Goal: Information Seeking & Learning: Learn about a topic

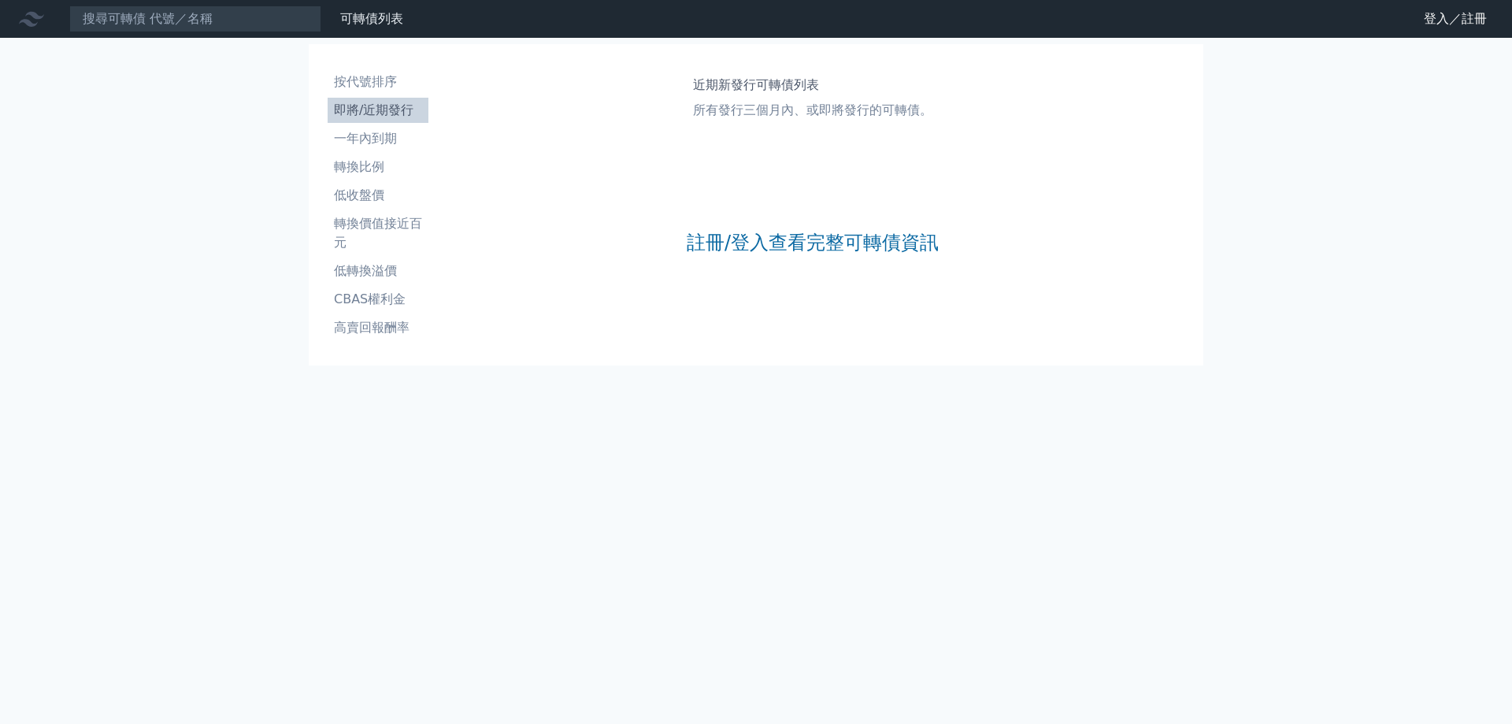
click at [749, 256] on div "註冊/登入查看完整可轉債資訊" at bounding box center [813, 243] width 252 height 208
click at [756, 243] on link "註冊/登入查看完整可轉債資訊" at bounding box center [813, 242] width 252 height 25
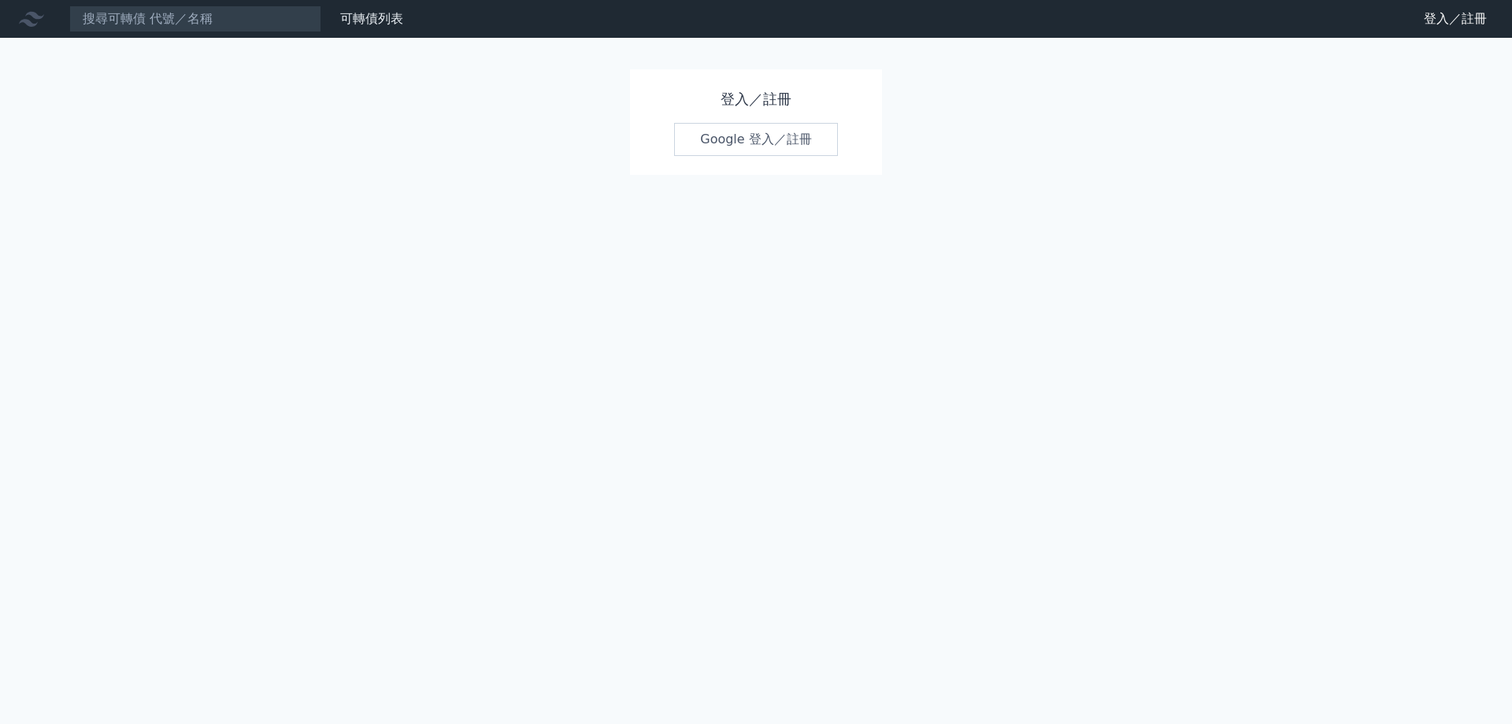
click at [780, 135] on link "Google 登入／註冊" at bounding box center [756, 139] width 164 height 33
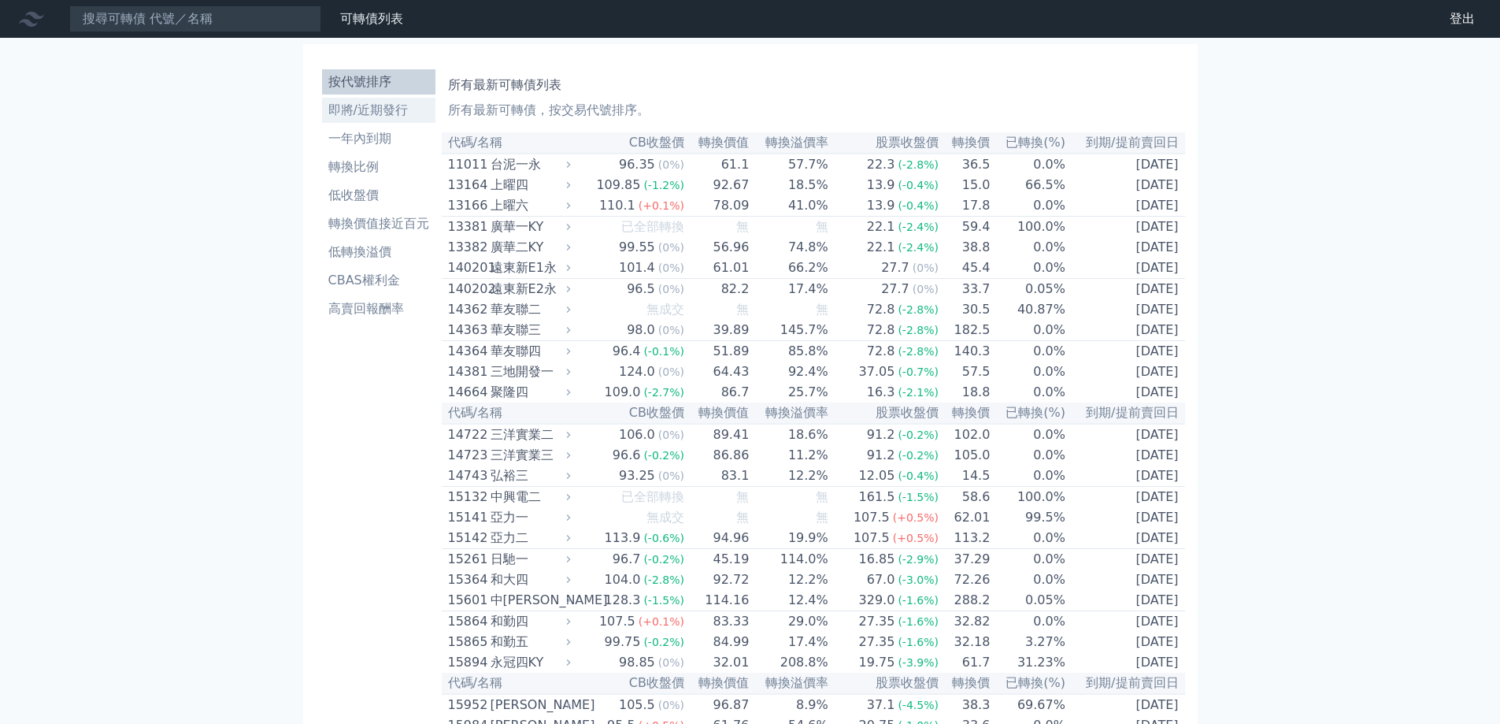
click at [398, 112] on li "即將/近期發行" at bounding box center [378, 110] width 113 height 19
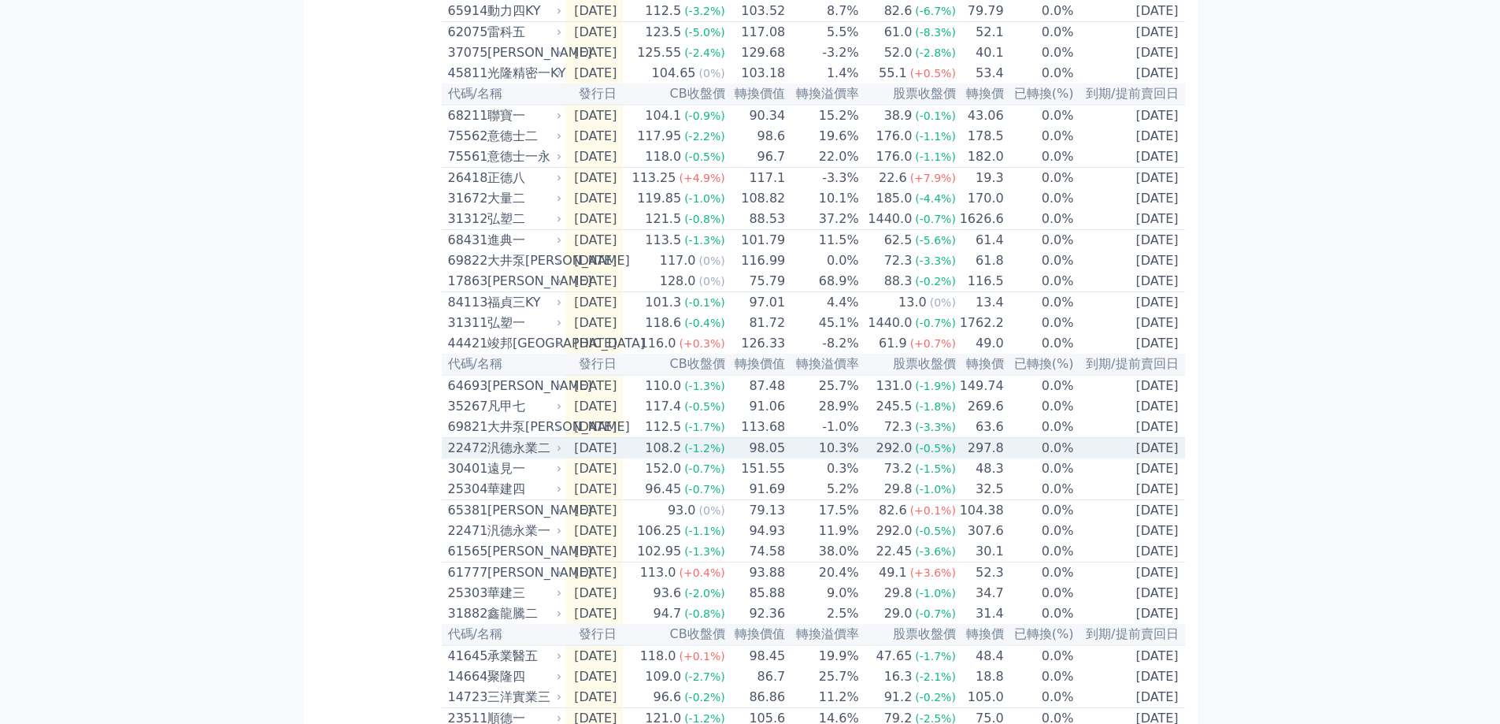
scroll to position [157, 0]
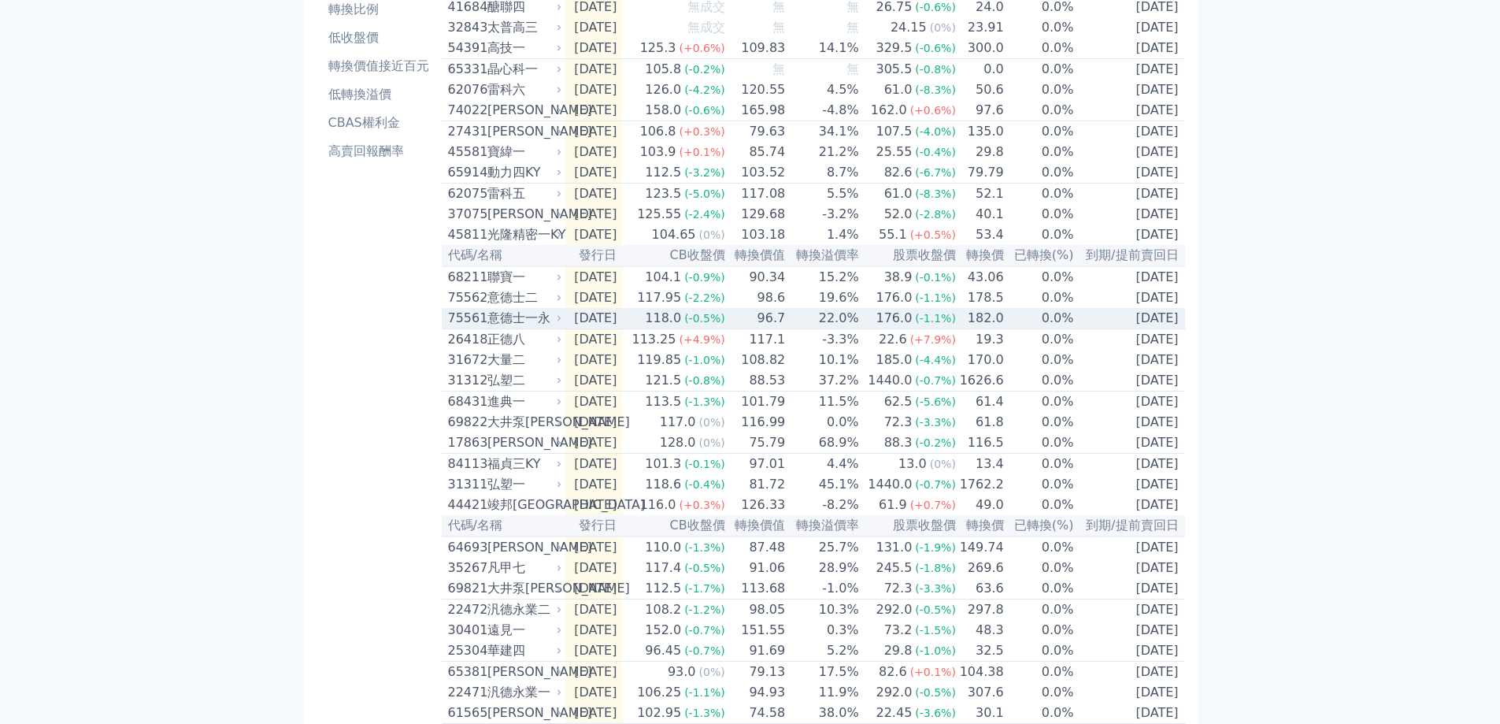
click at [539, 307] on div "意德士二" at bounding box center [523, 297] width 72 height 19
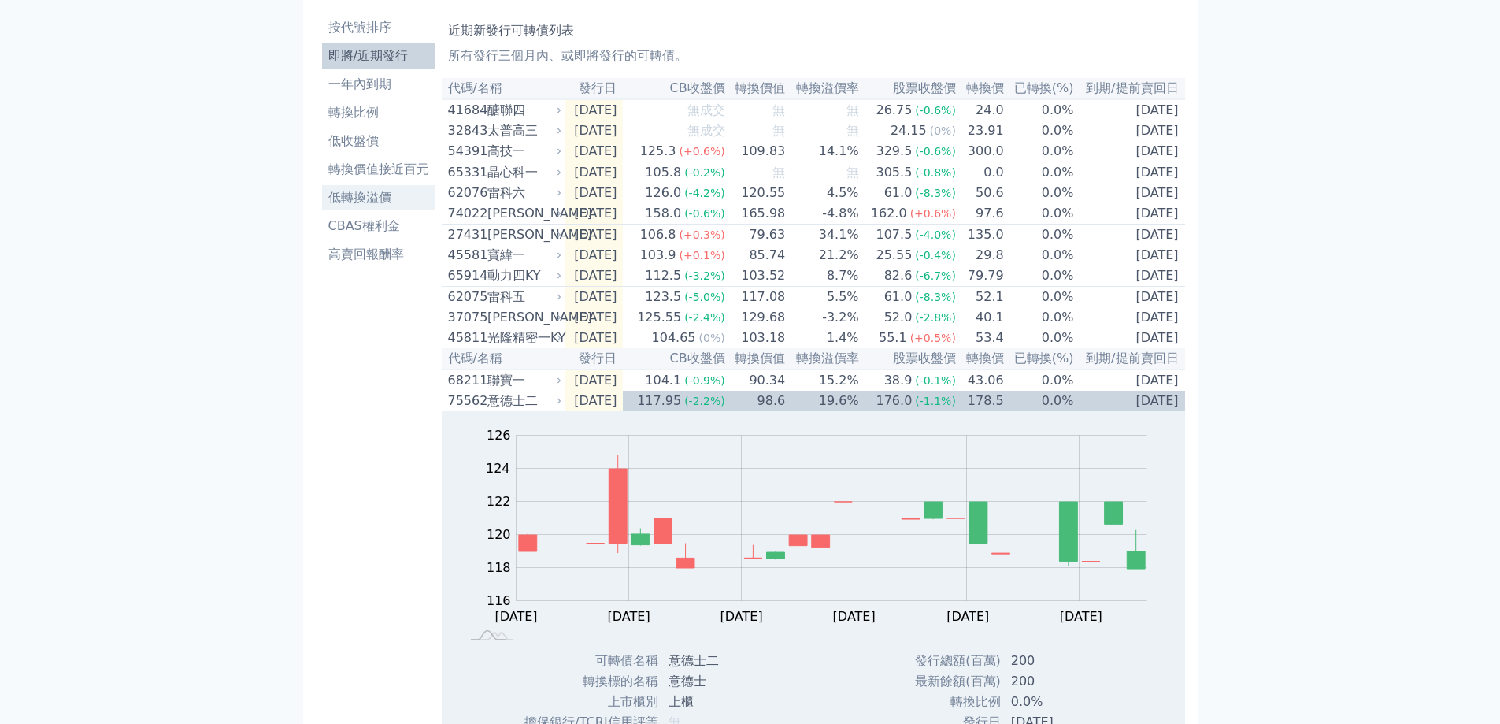
scroll to position [0, 0]
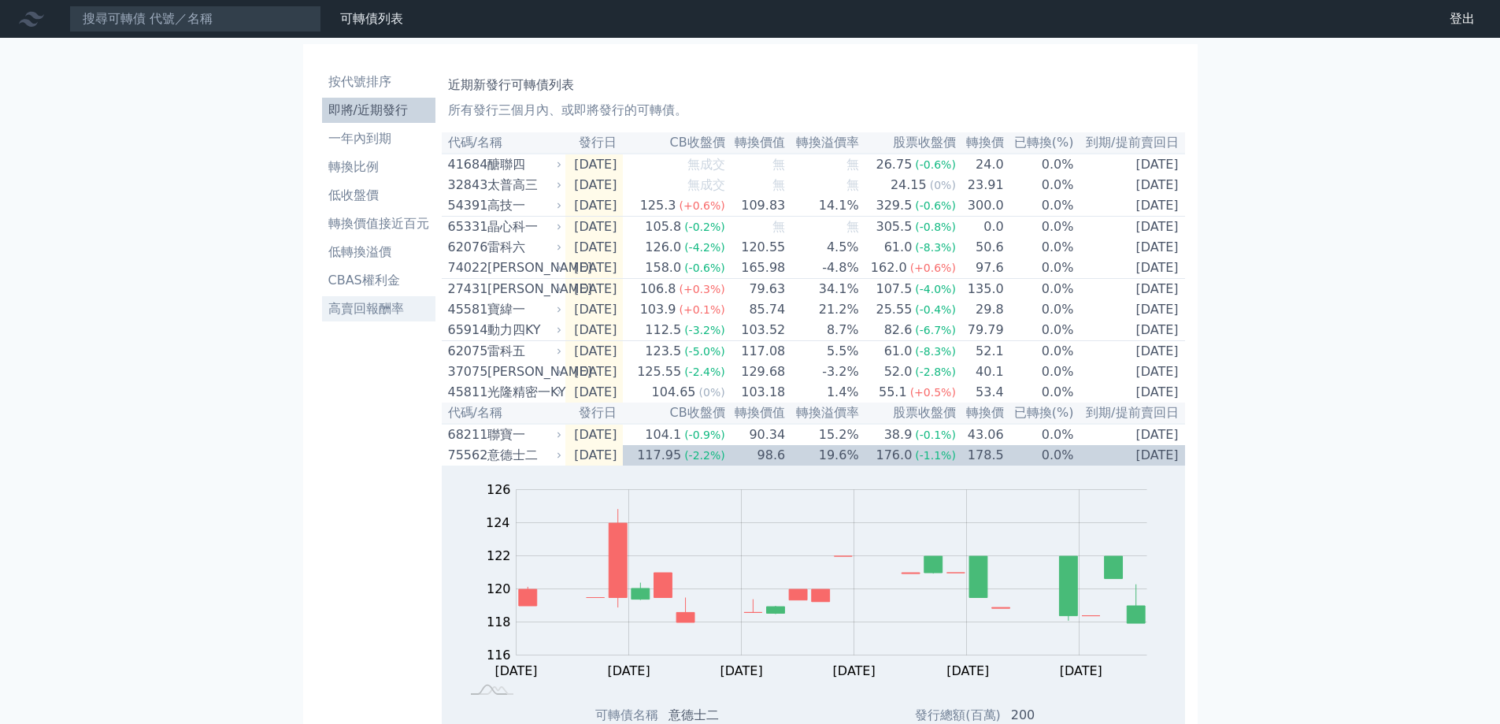
click at [380, 304] on li "高賣回報酬率" at bounding box center [378, 308] width 113 height 19
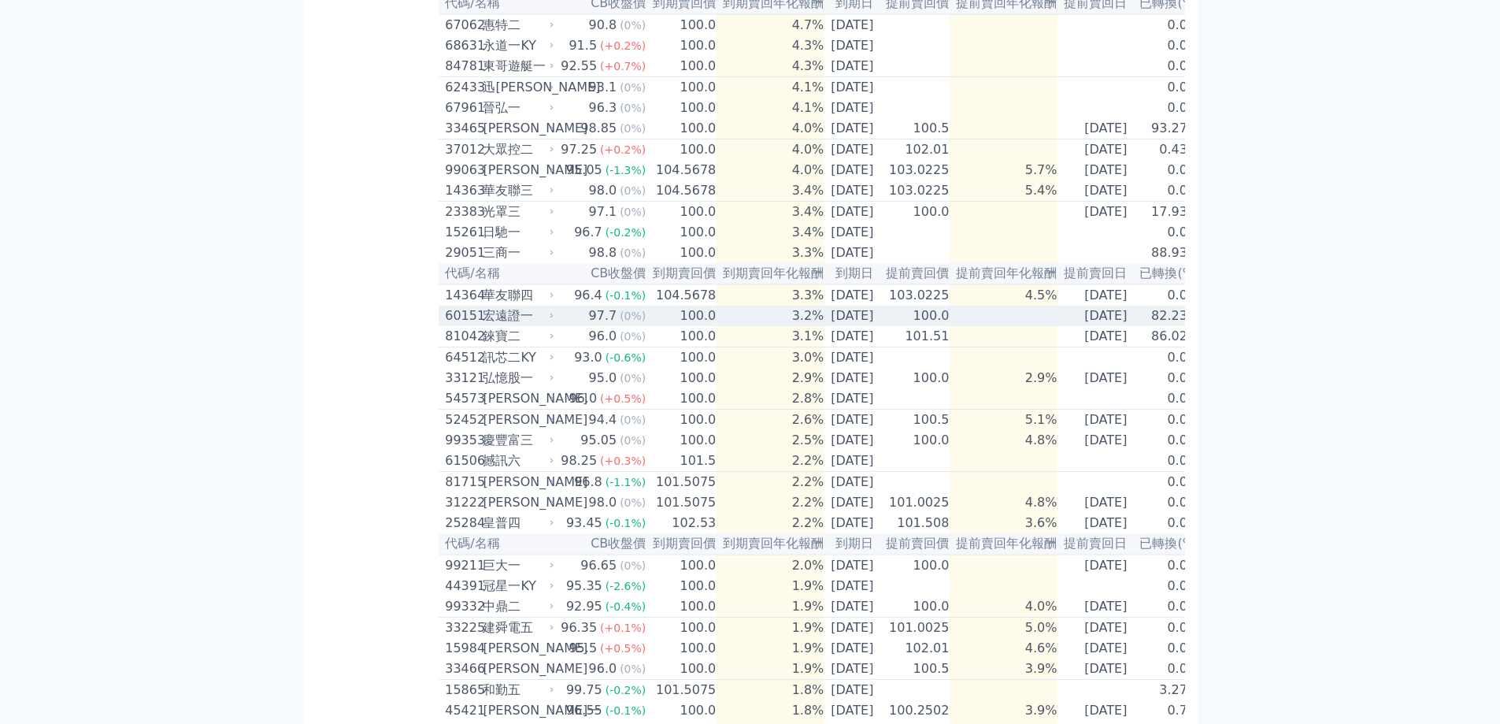
scroll to position [378, 0]
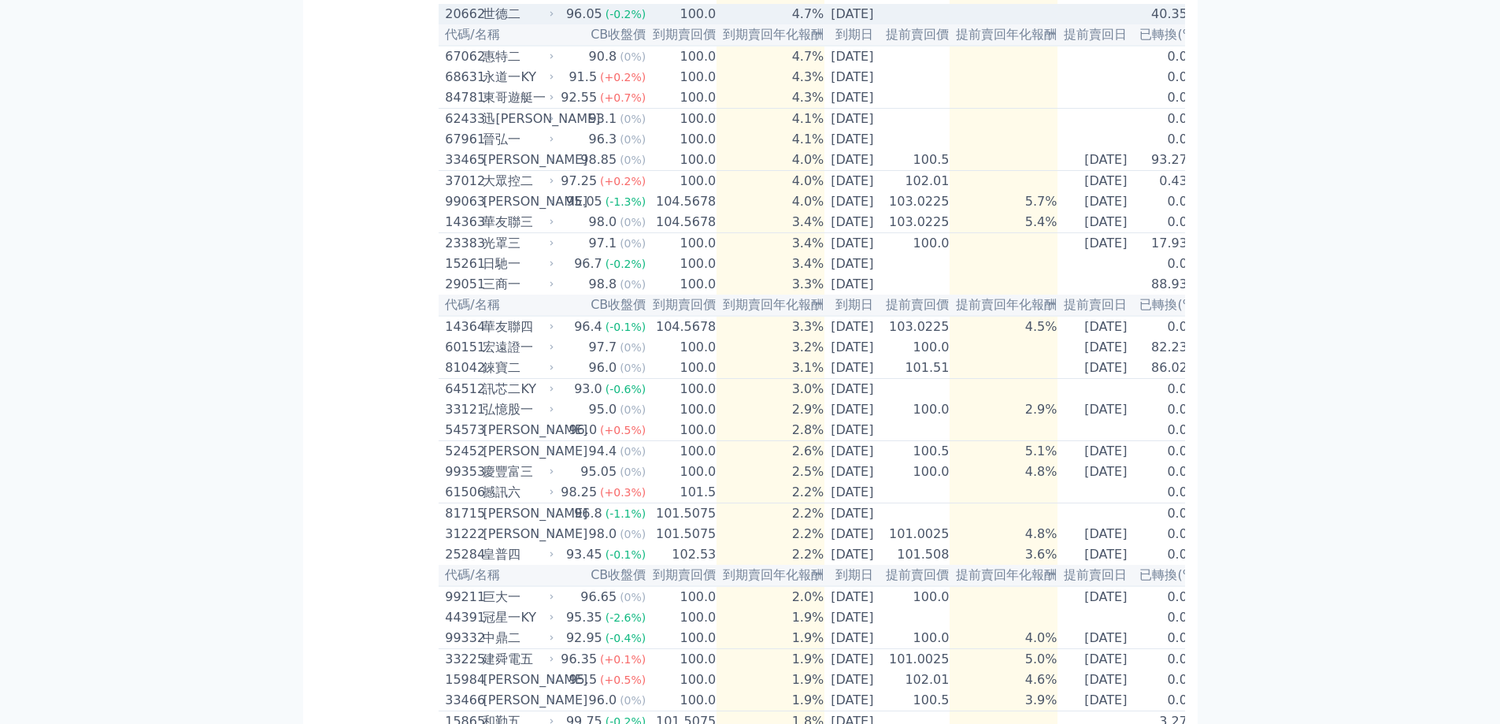
click at [525, 24] on div "世德二" at bounding box center [517, 14] width 68 height 19
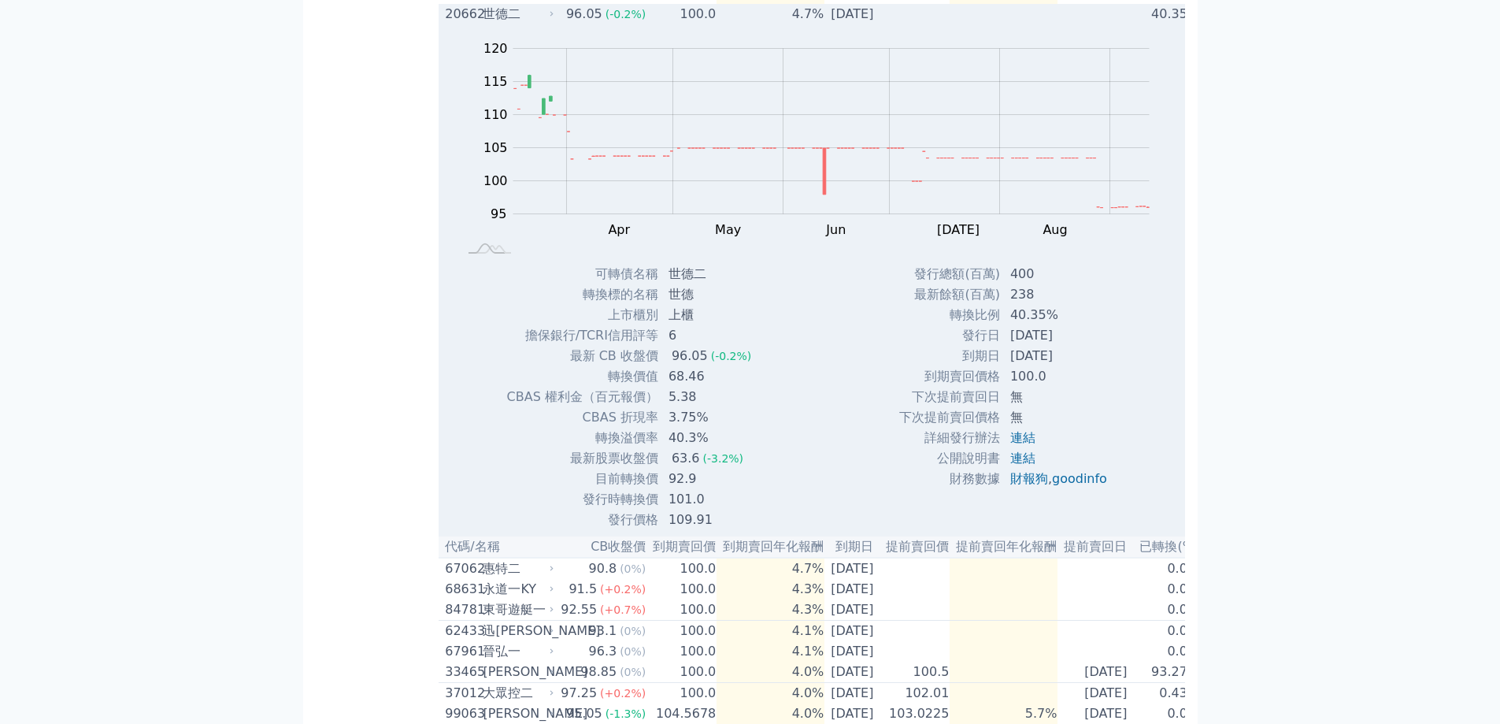
click at [532, 24] on div "世德二" at bounding box center [517, 14] width 68 height 19
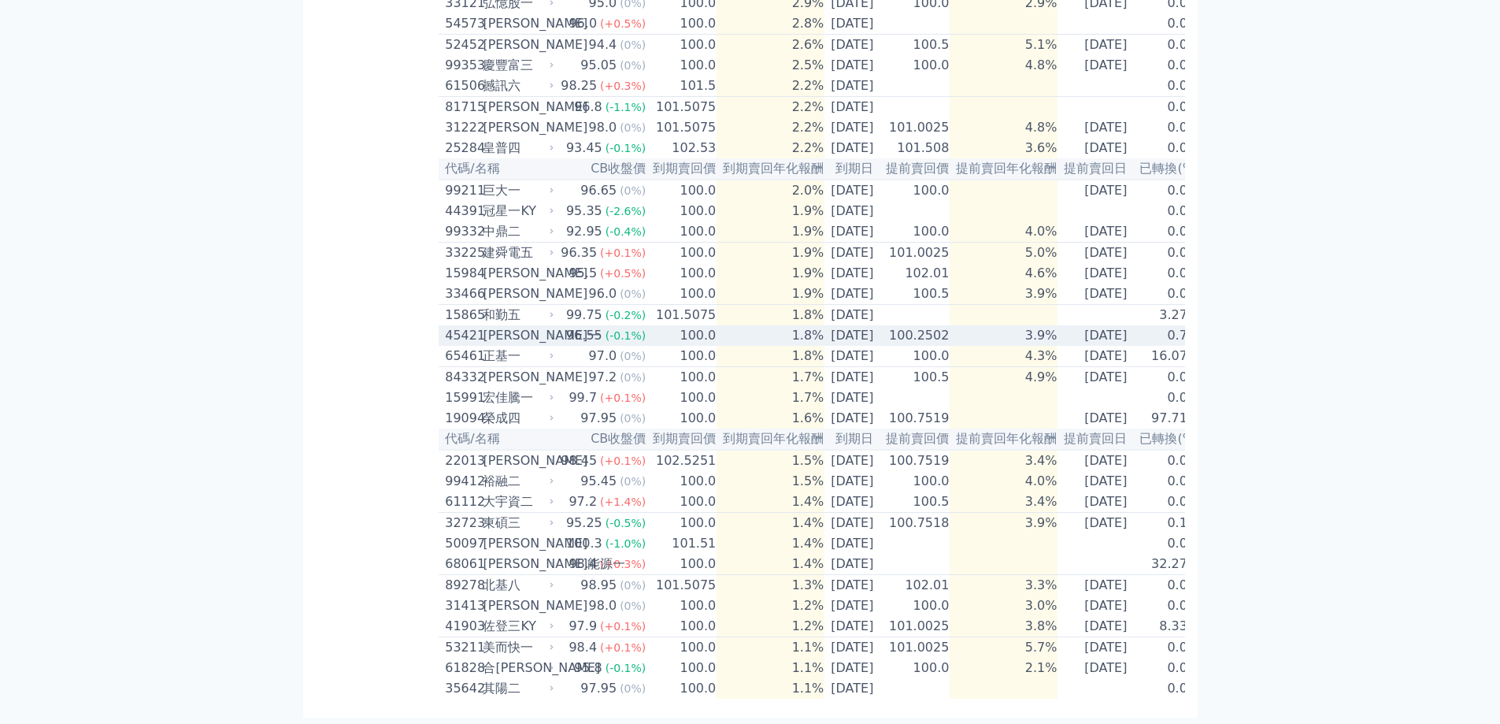
scroll to position [0, 0]
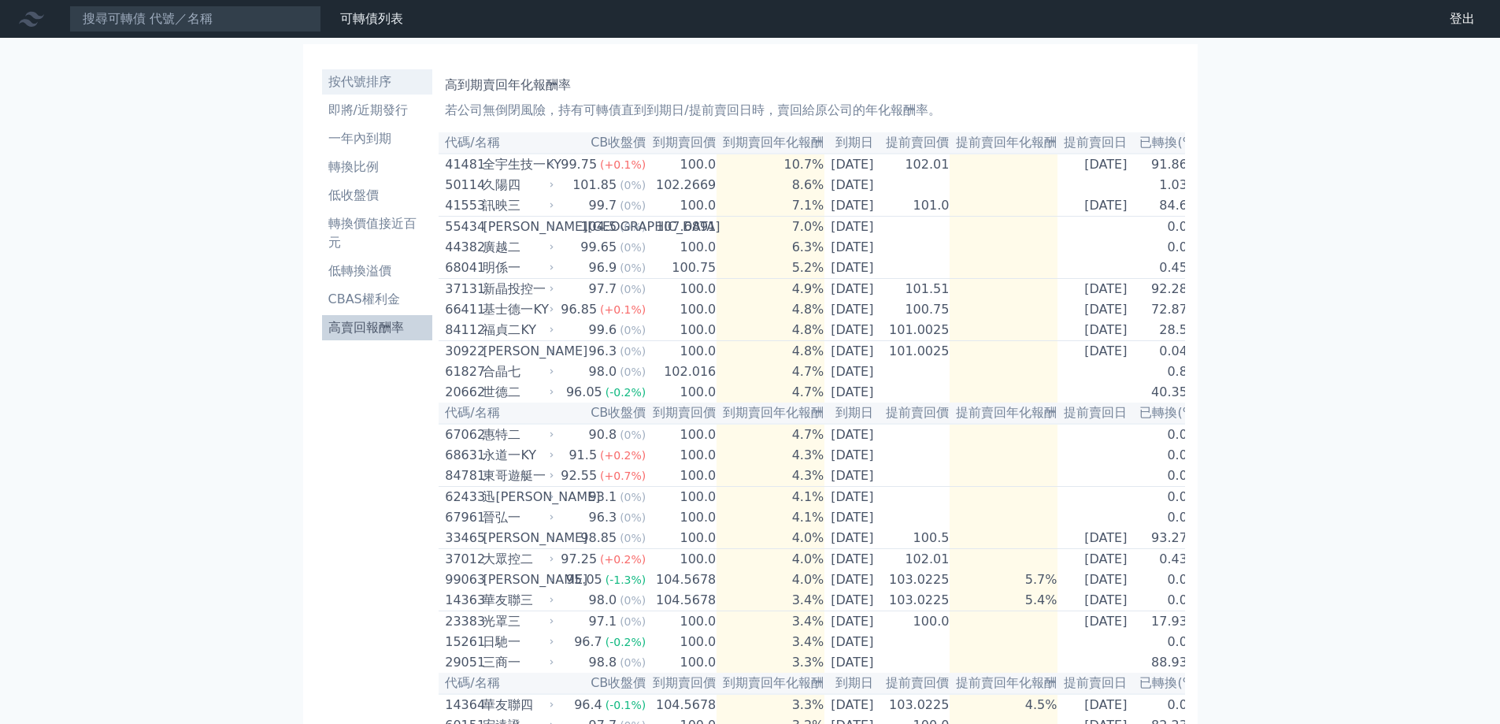
click at [396, 91] on link "按代號排序" at bounding box center [377, 81] width 111 height 25
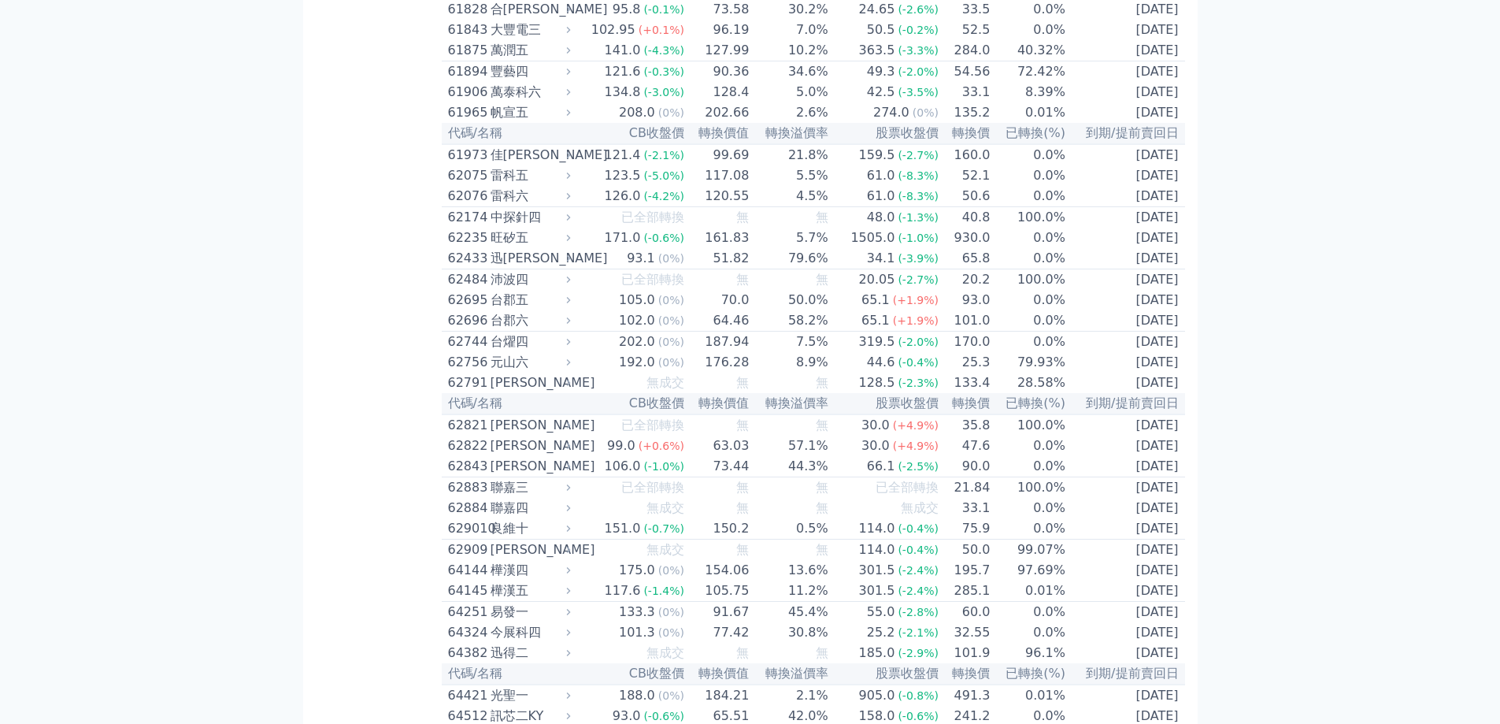
scroll to position [6913, 0]
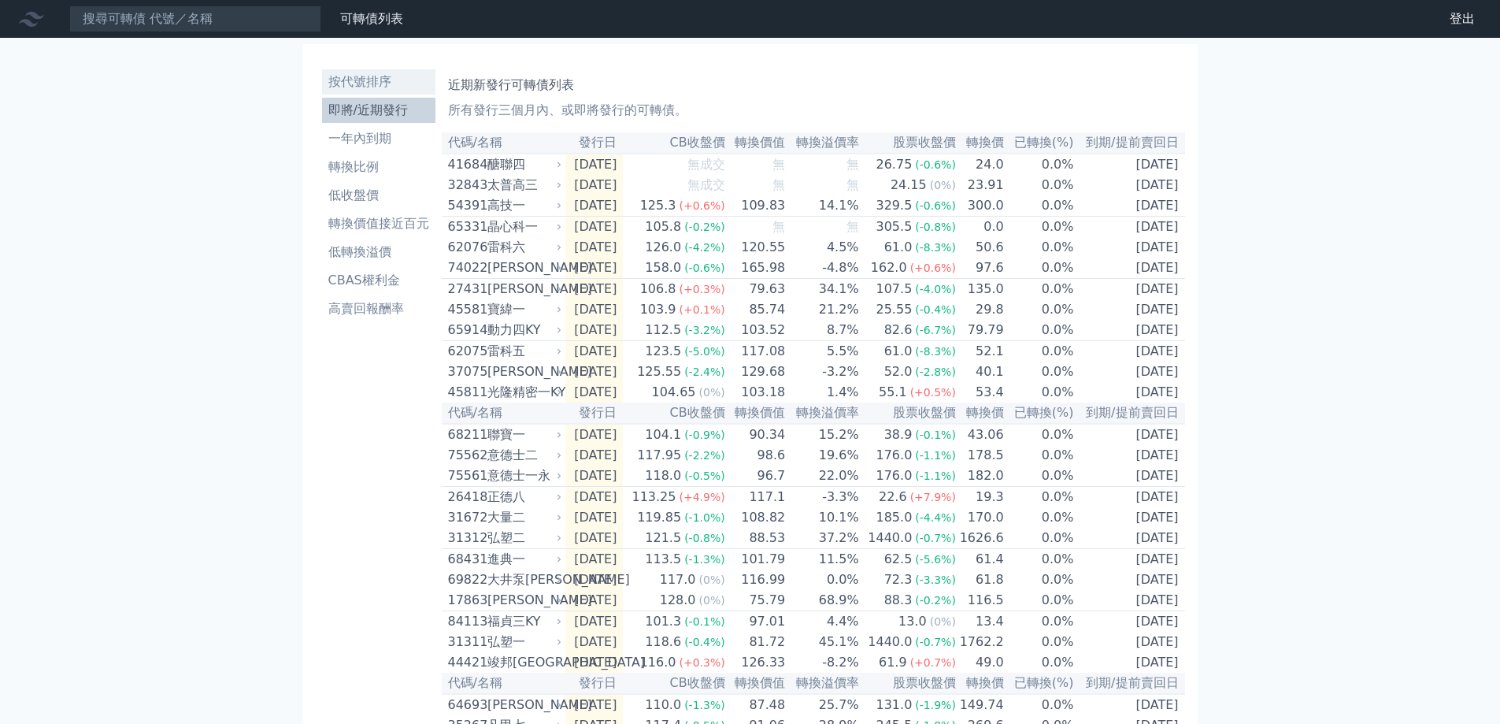
click at [372, 80] on li "按代號排序" at bounding box center [378, 81] width 113 height 19
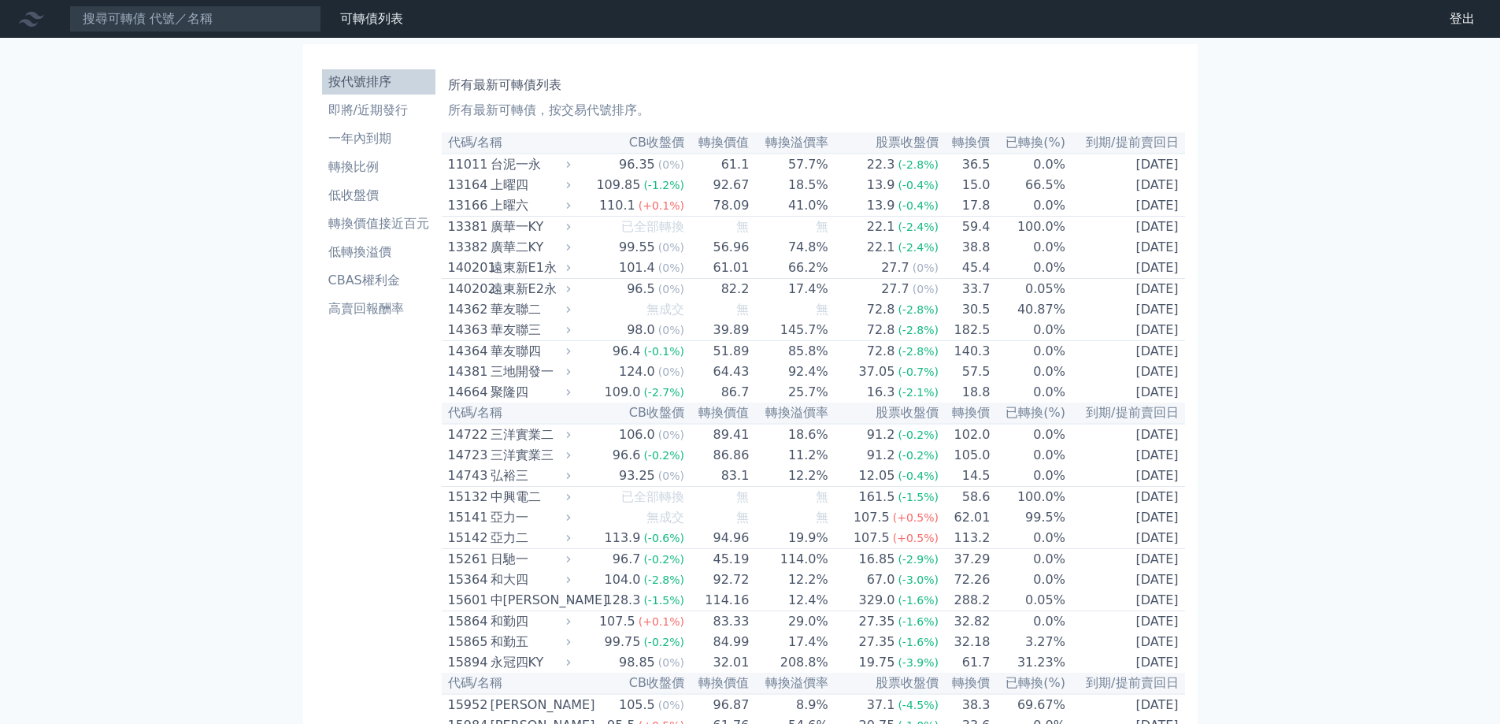
scroll to position [4320, 0]
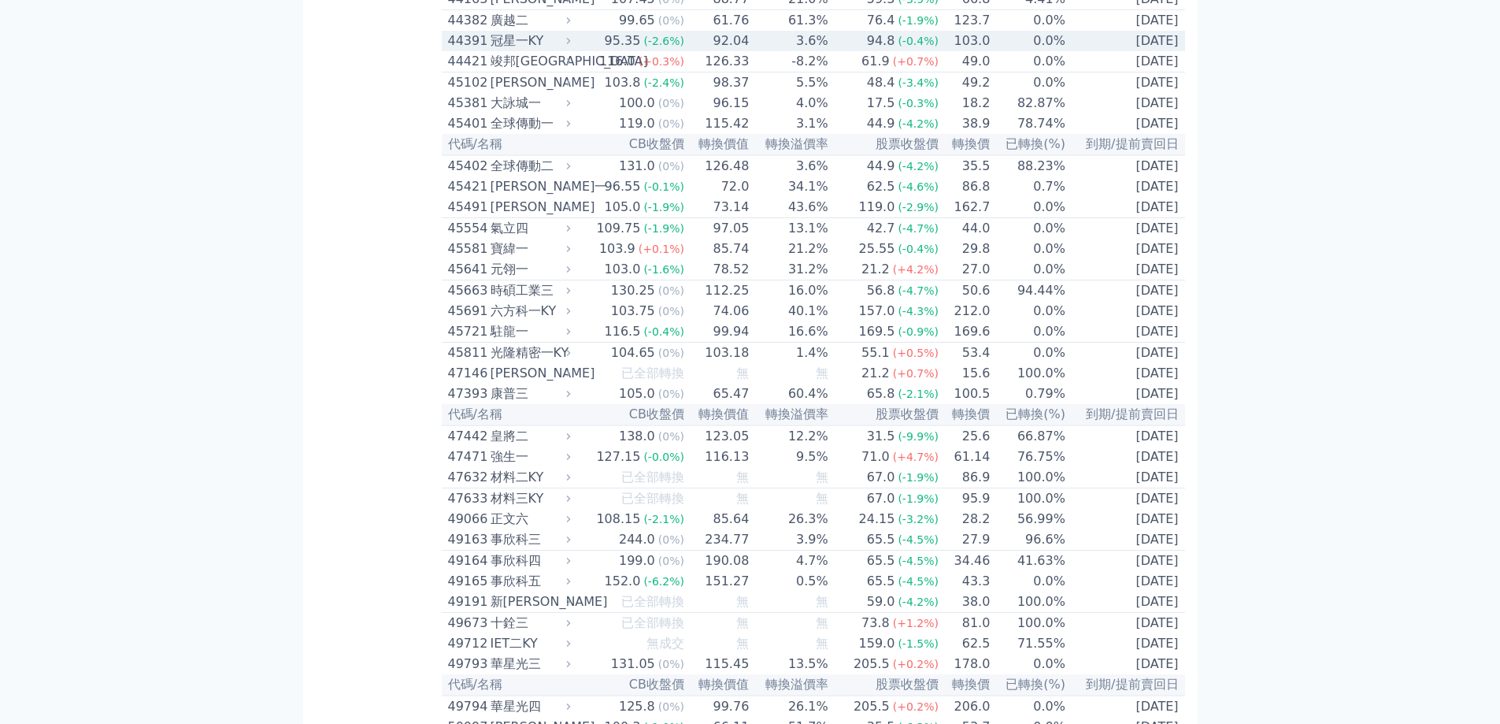
click at [571, 44] on icon at bounding box center [569, 41] width 4 height 6
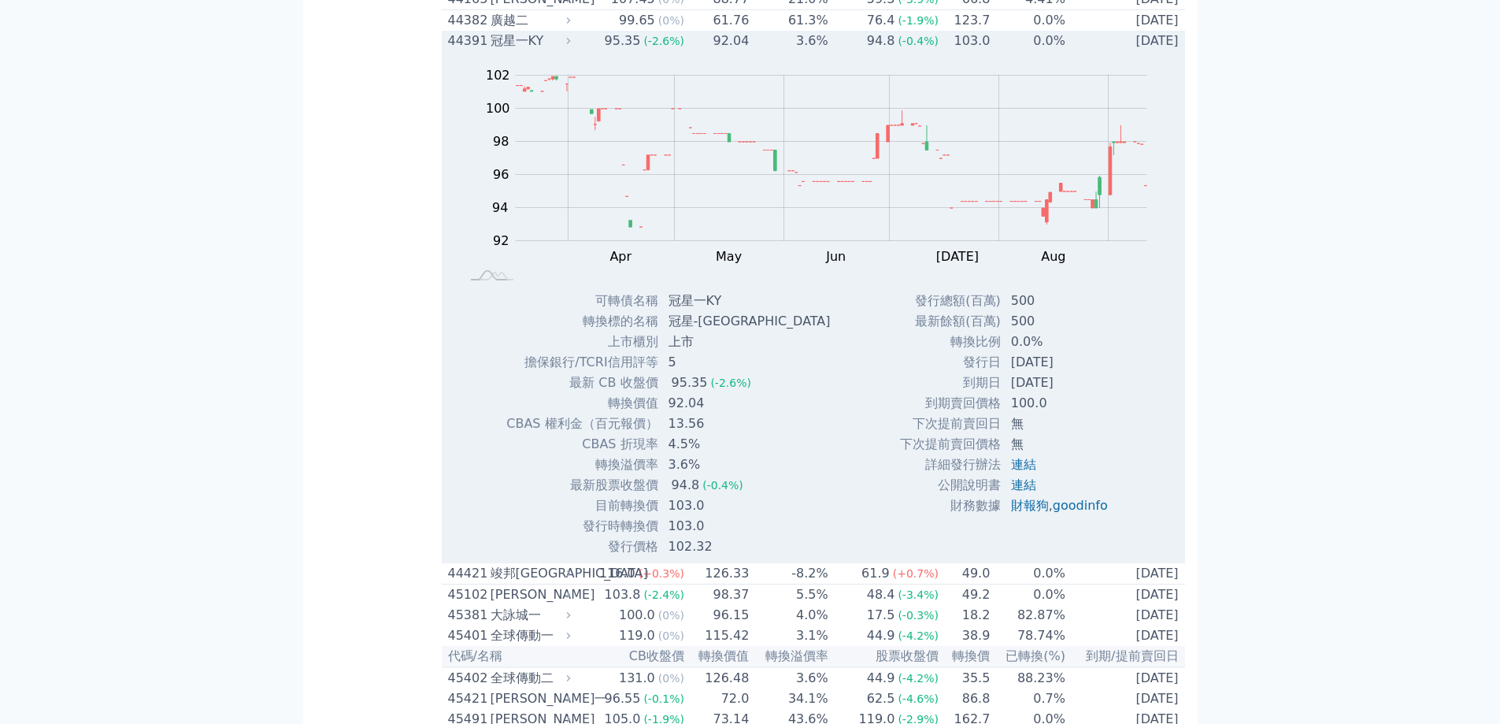
click at [568, 50] on div "冠星一KY" at bounding box center [529, 40] width 77 height 19
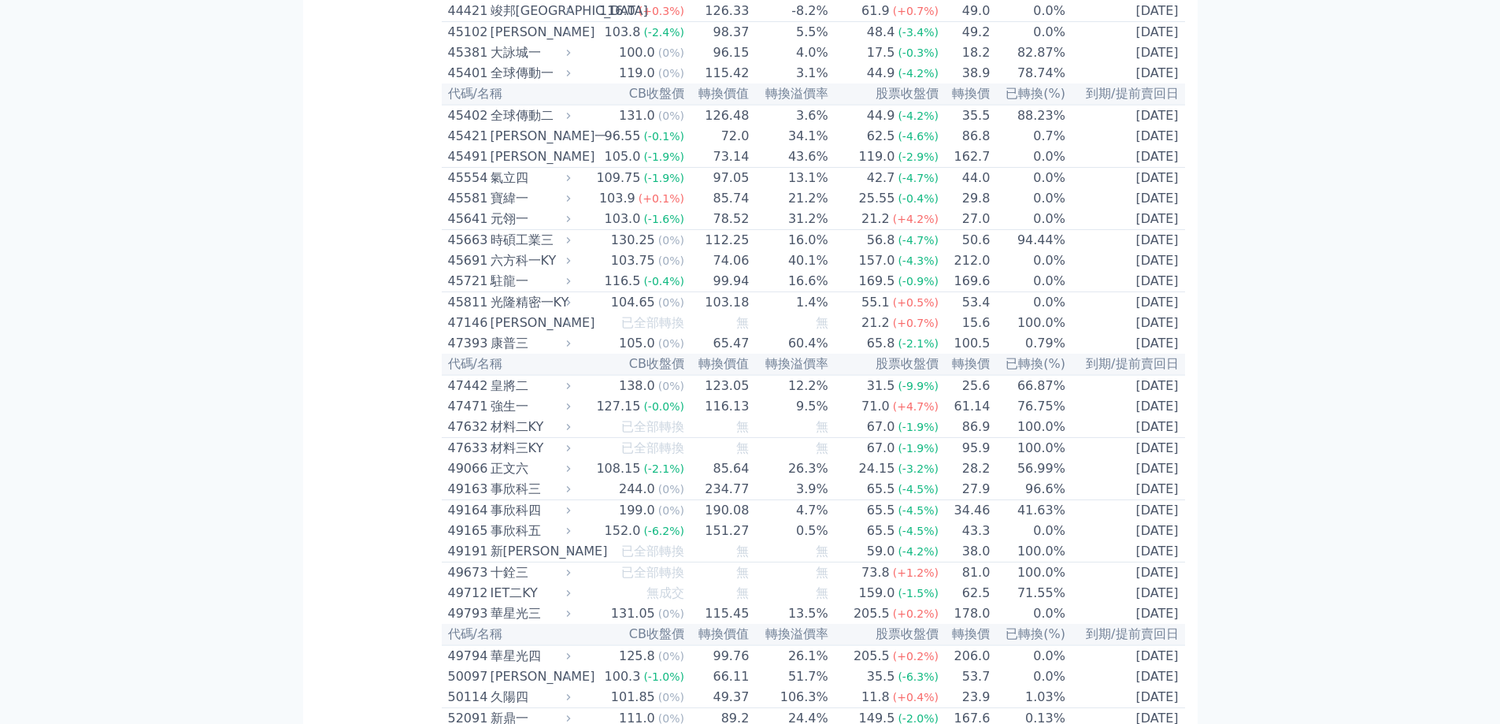
scroll to position [4398, 0]
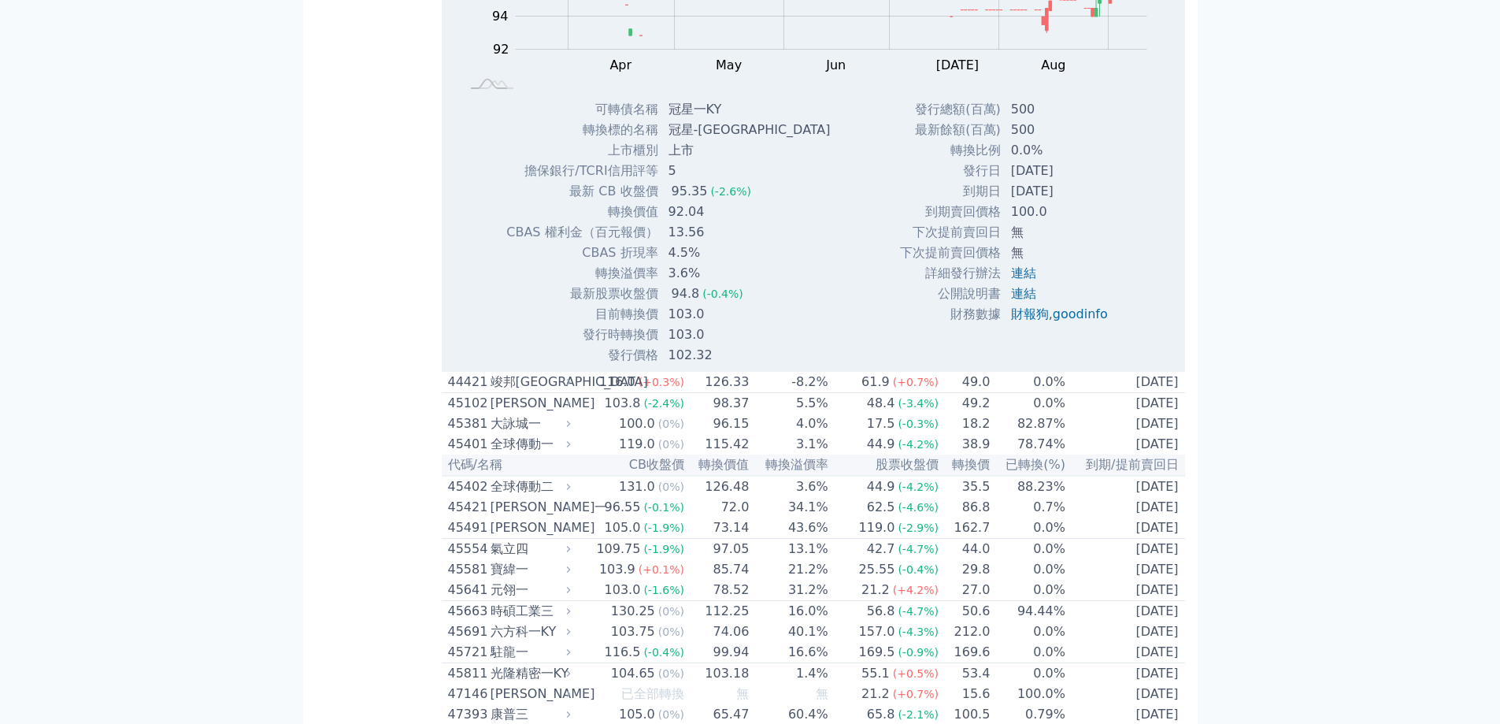
scroll to position [4556, 0]
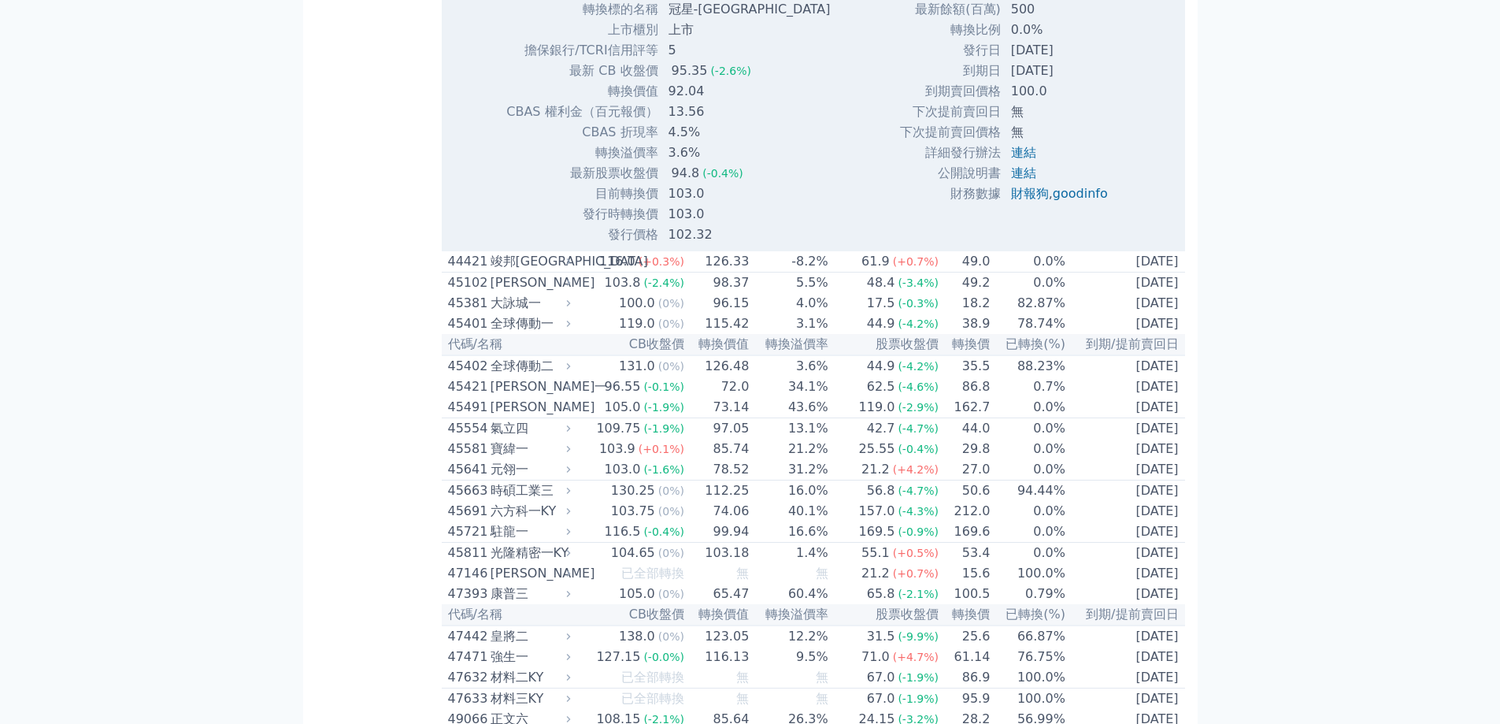
scroll to position [4635, 0]
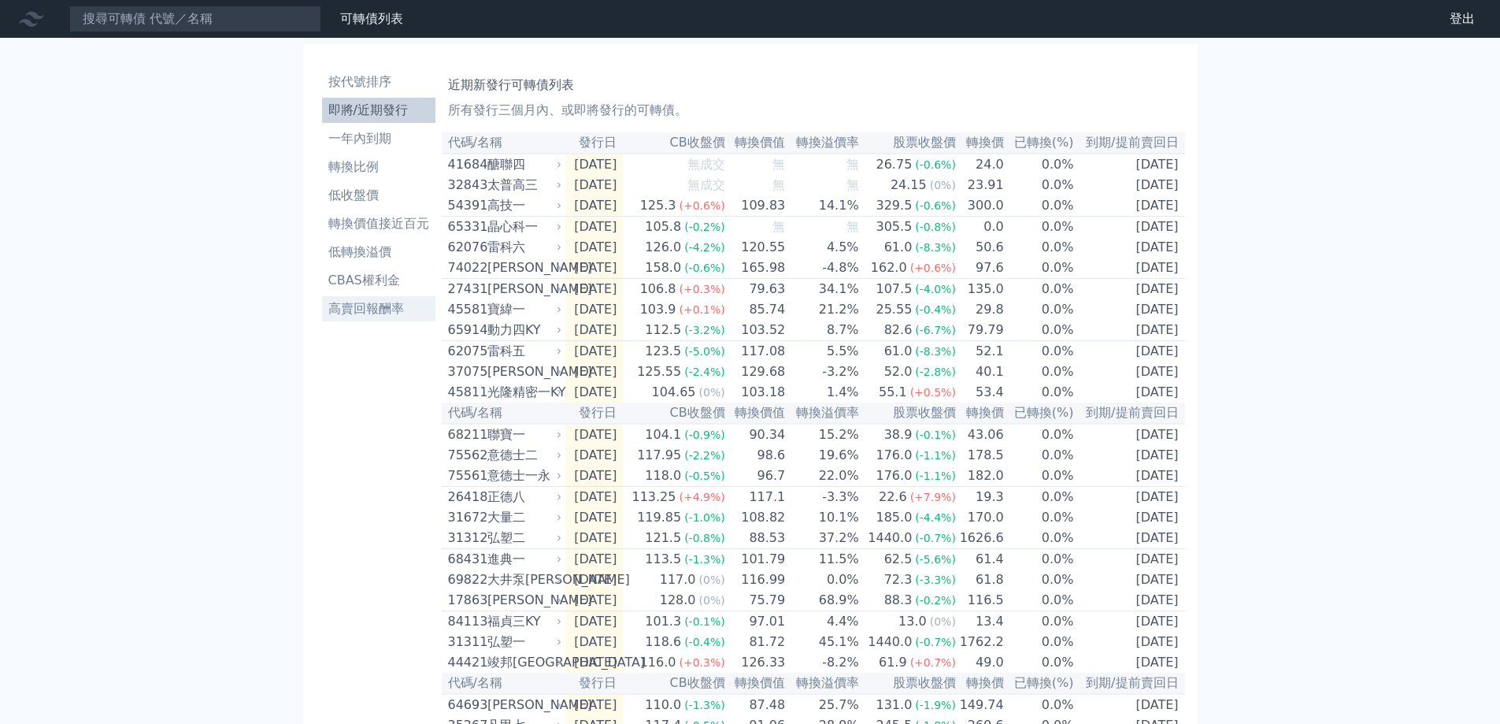
click at [369, 309] on li "高賣回報酬率" at bounding box center [378, 308] width 113 height 19
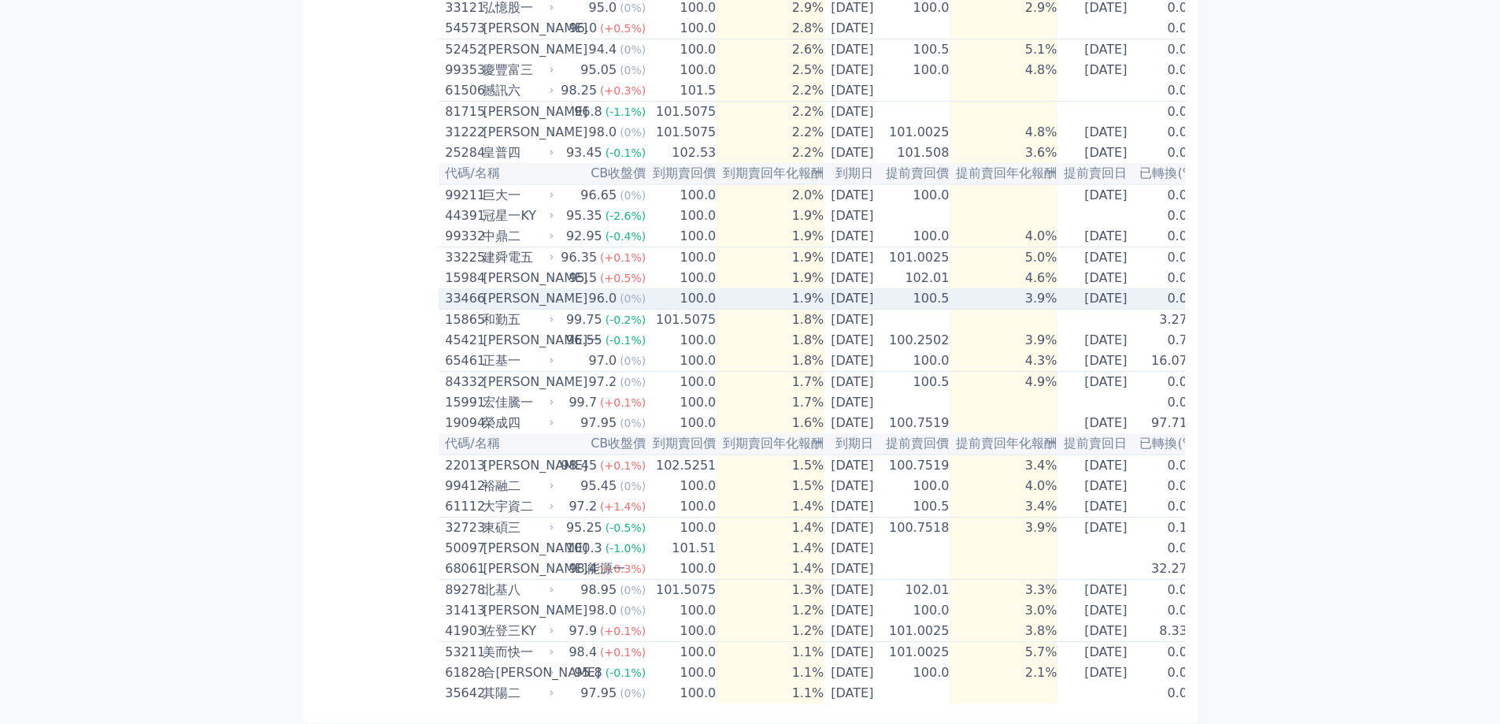
scroll to position [583, 0]
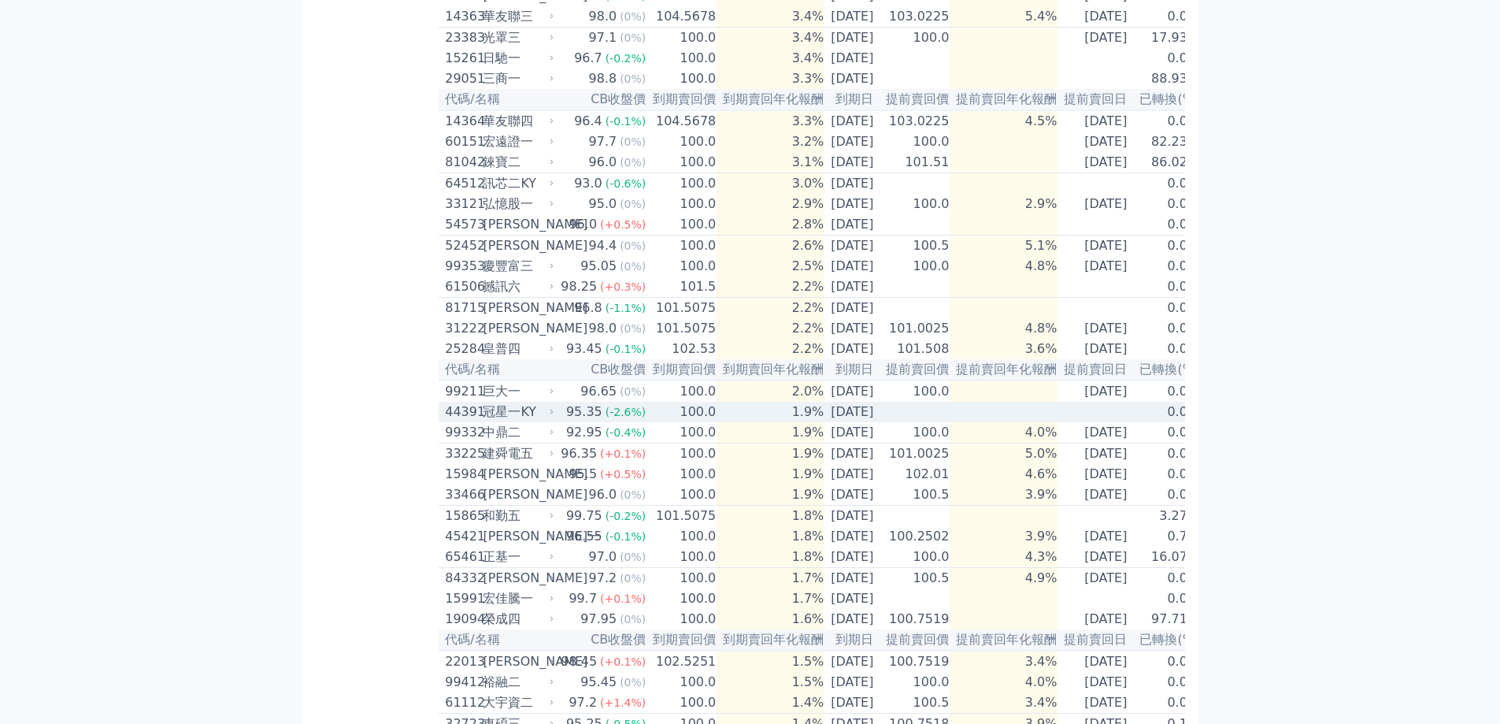
click at [537, 421] on div "冠星一KY" at bounding box center [517, 411] width 68 height 19
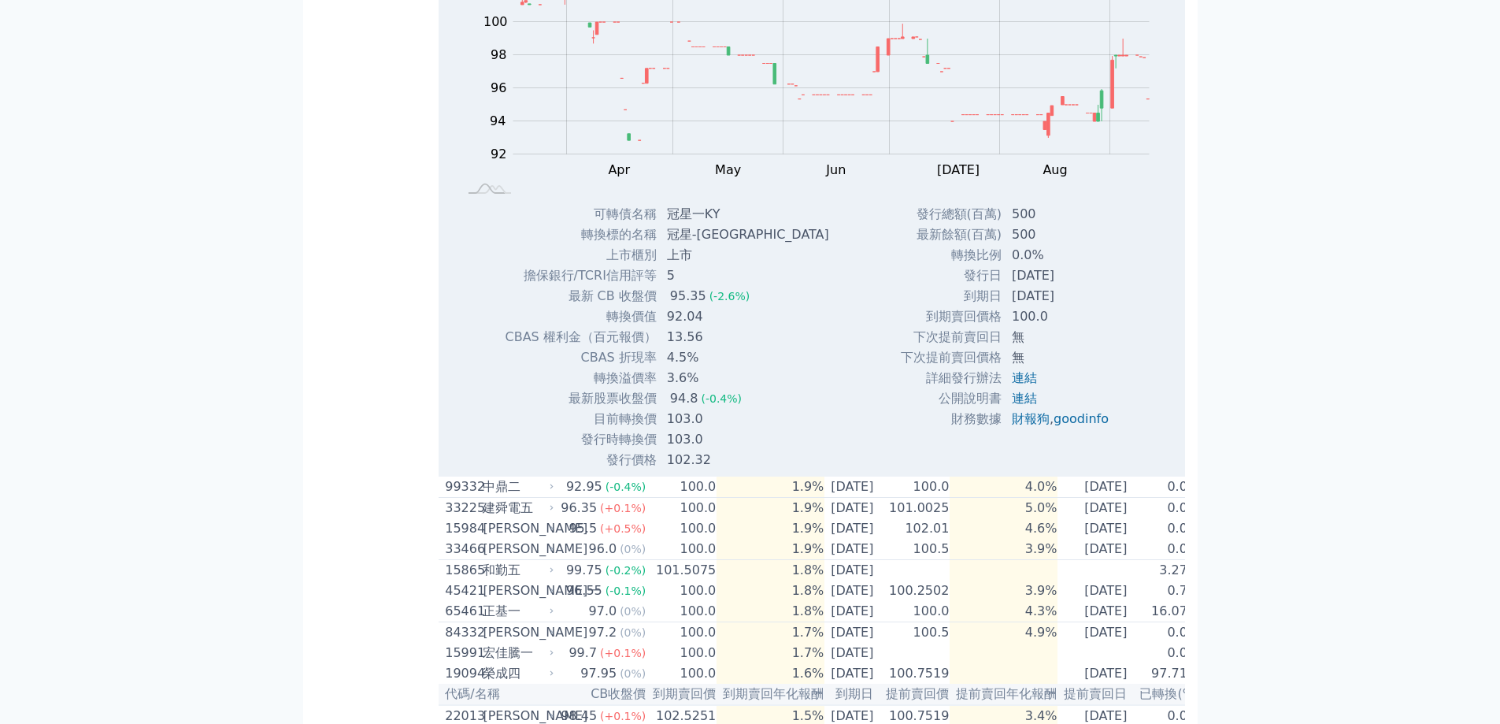
scroll to position [1056, 0]
